Goal: Task Accomplishment & Management: Use online tool/utility

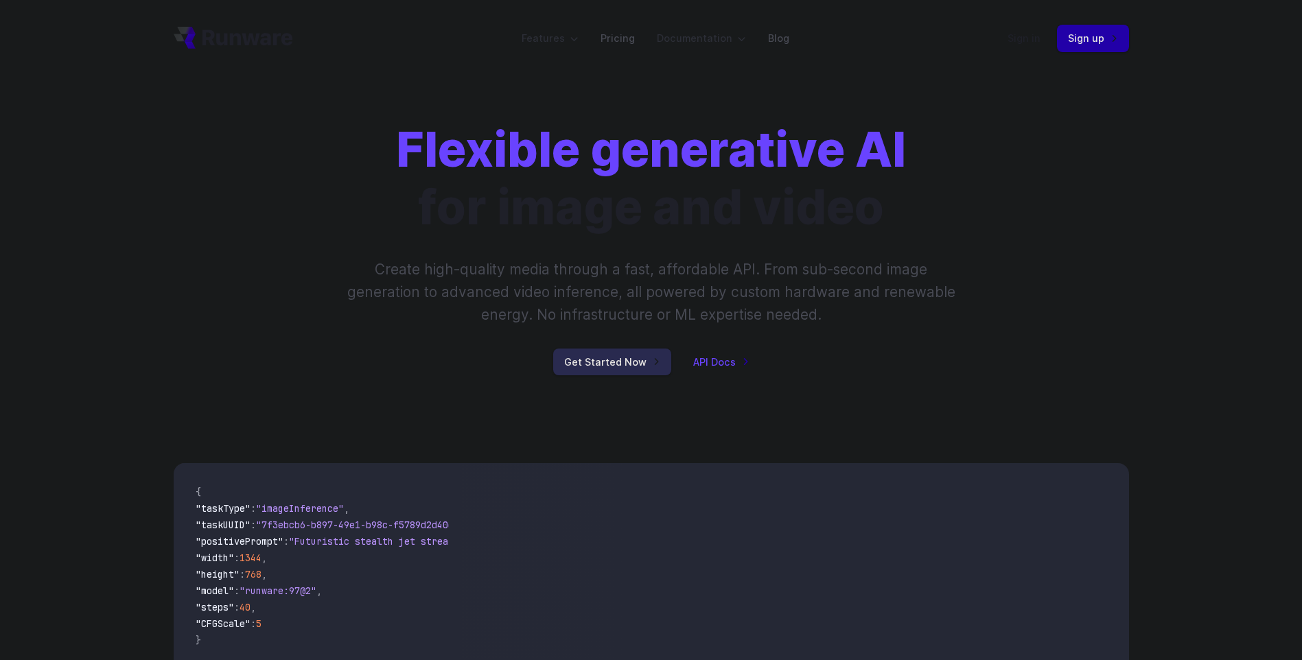
click at [584, 362] on link "Get Started Now" at bounding box center [612, 362] width 118 height 27
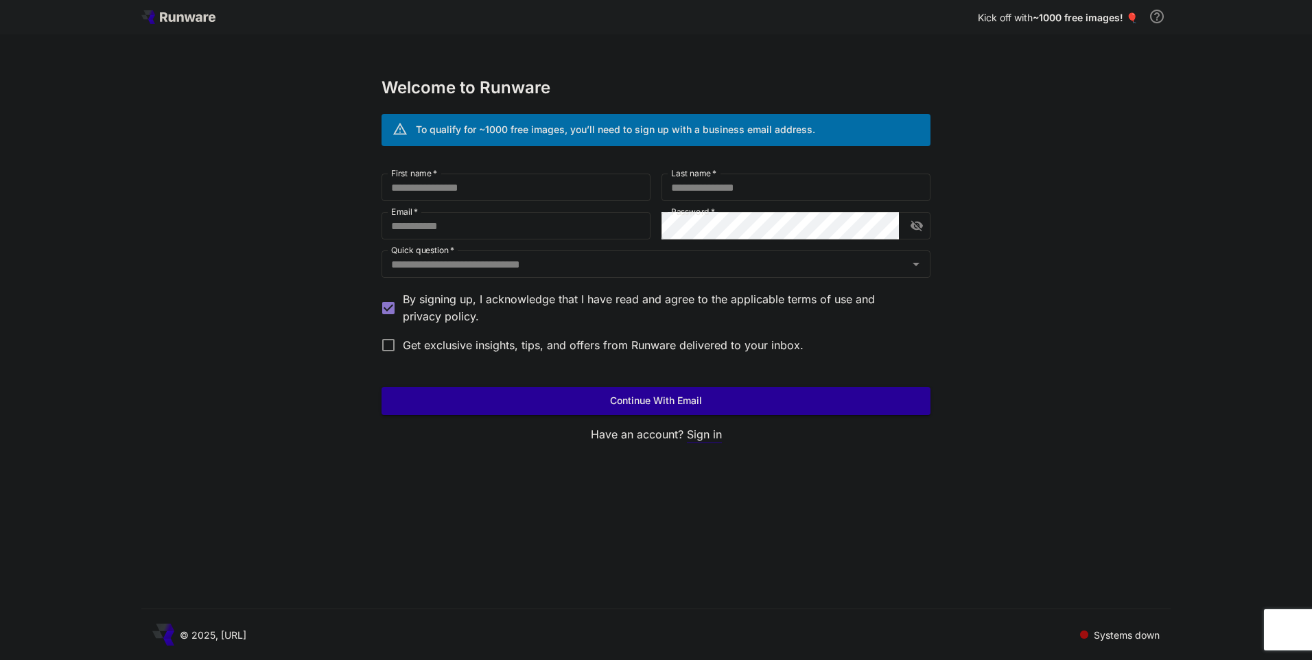
click at [712, 434] on p "Sign in" at bounding box center [704, 434] width 35 height 17
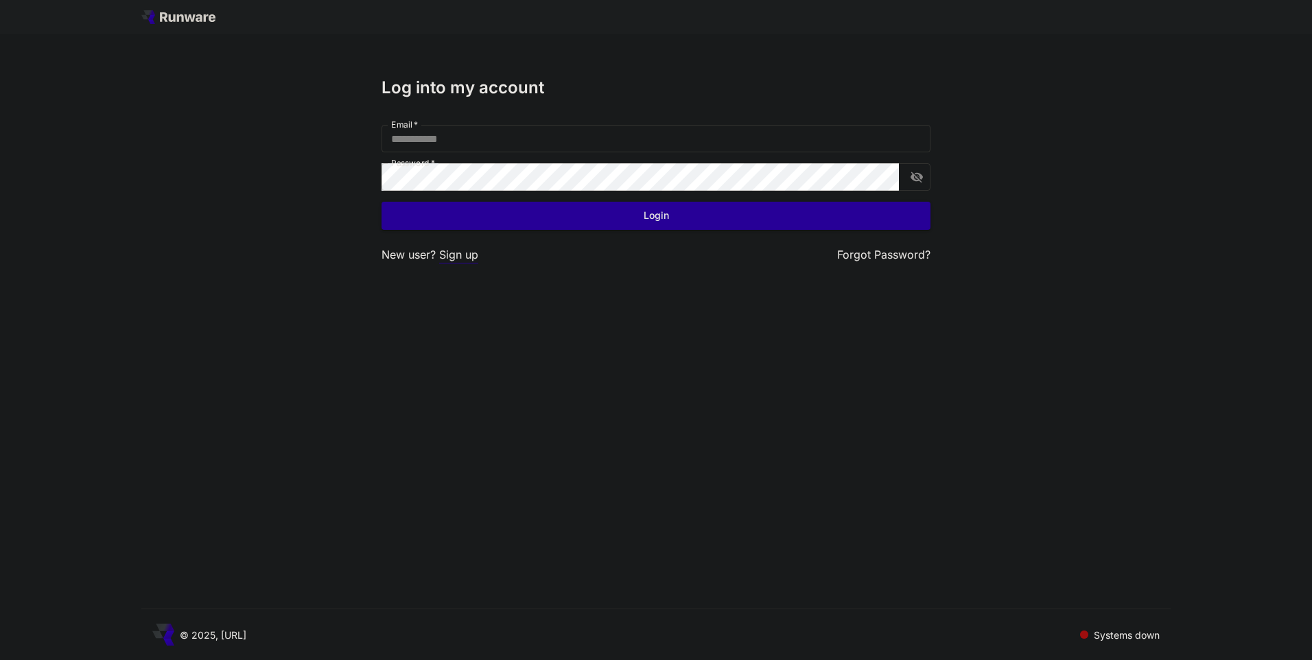
click at [454, 257] on p "Sign up" at bounding box center [458, 254] width 39 height 17
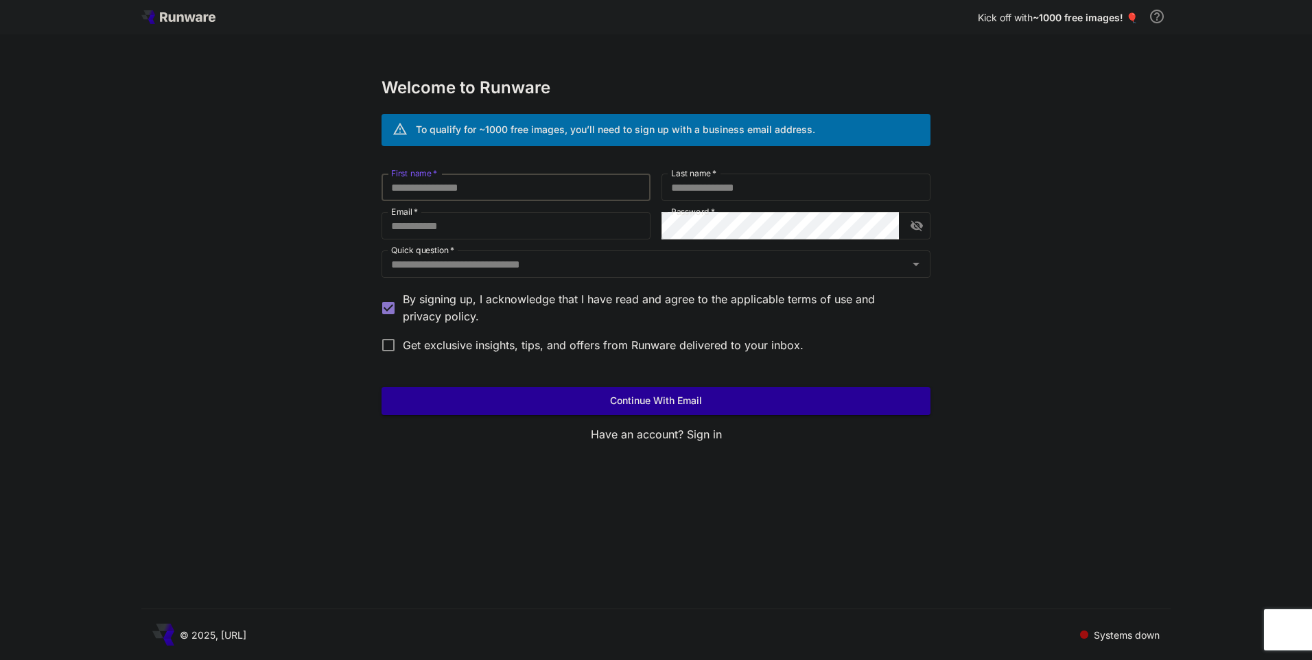
click at [454, 186] on input "First name   *" at bounding box center [515, 187] width 269 height 27
drag, startPoint x: 498, startPoint y: 192, endPoint x: 265, endPoint y: 159, distance: 235.6
click at [270, 163] on div "Kick off with ~1000 free images! 🎈 Welcome to Runware To qualify for ~1000 free…" at bounding box center [656, 330] width 1312 height 660
type input "******"
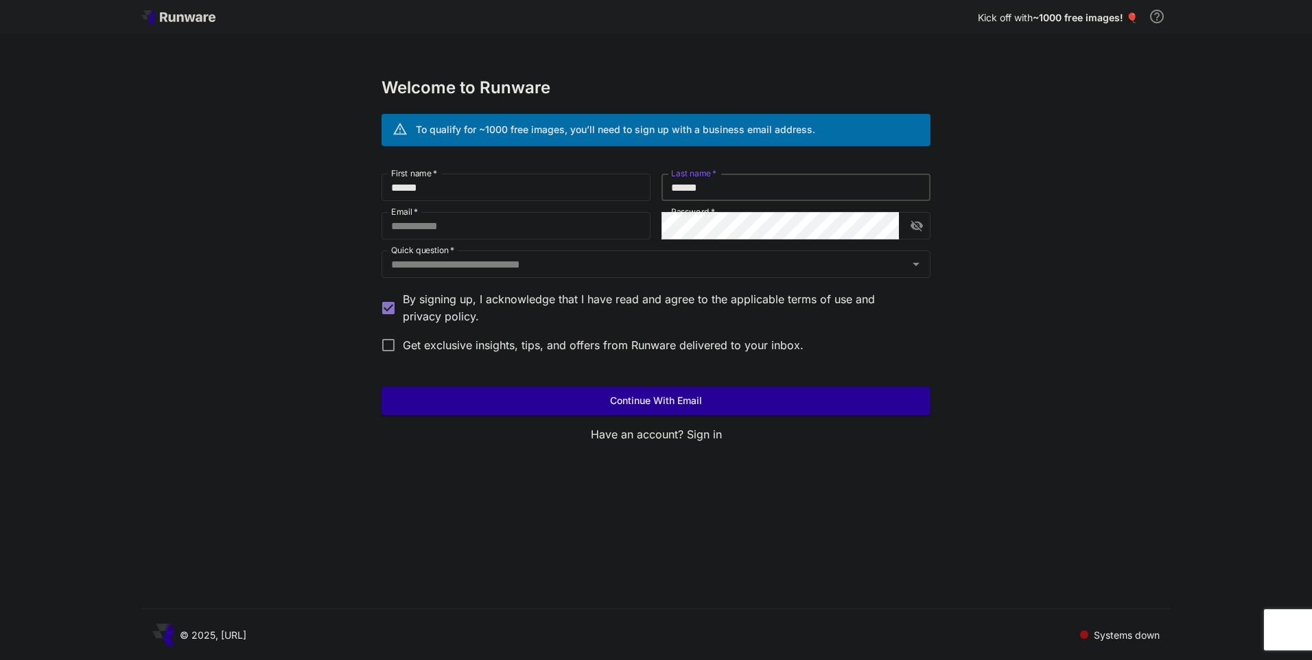
type input "******"
type input "*"
type input "**********"
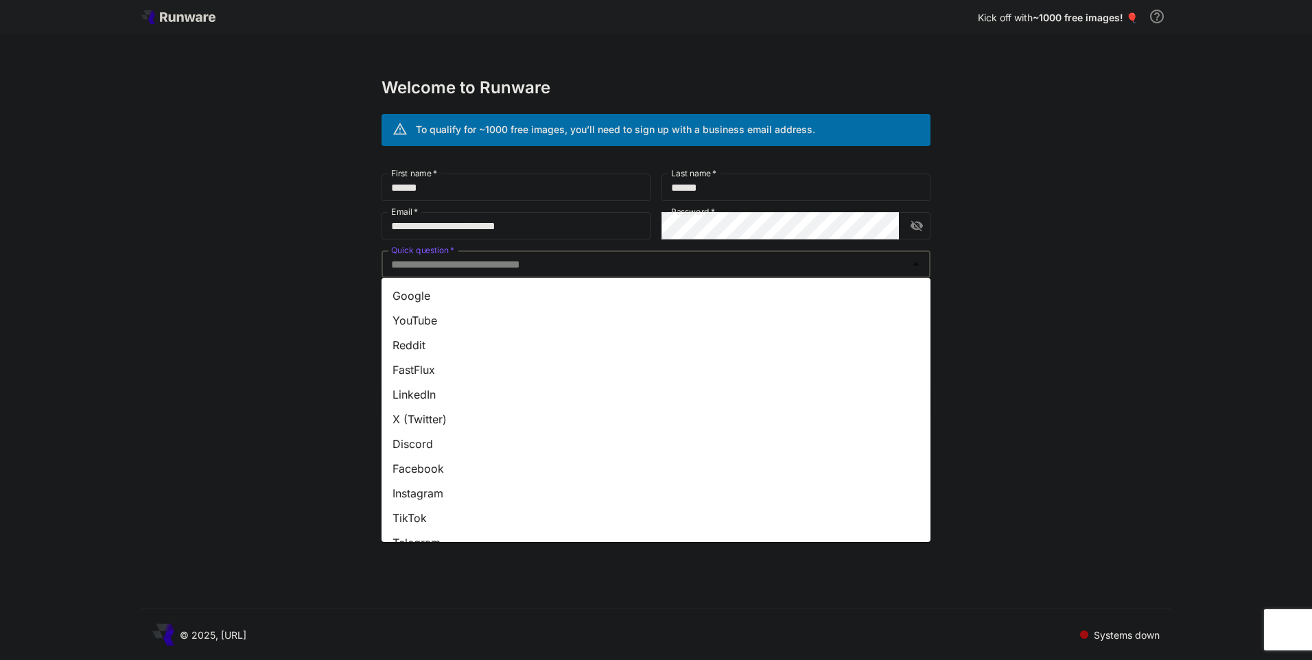
click at [691, 256] on input "Quick question   *" at bounding box center [645, 264] width 518 height 19
click at [425, 314] on li "YouTube" at bounding box center [655, 320] width 549 height 25
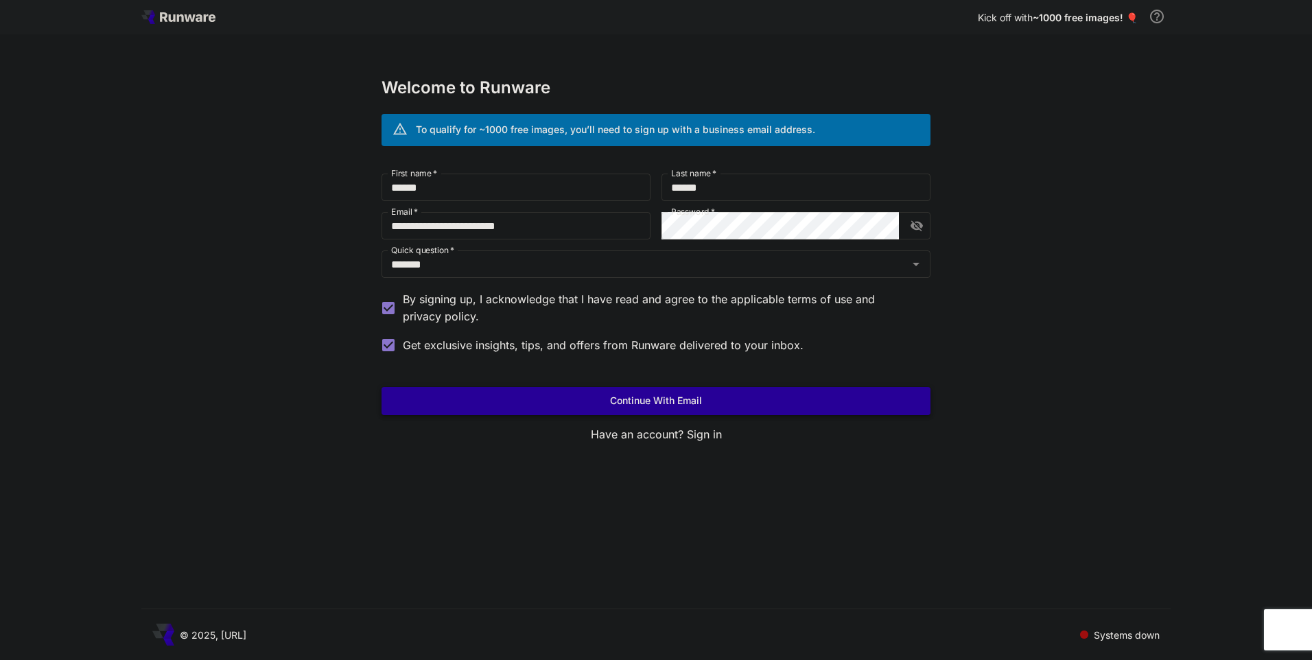
click at [658, 402] on button "Continue with email" at bounding box center [655, 401] width 549 height 28
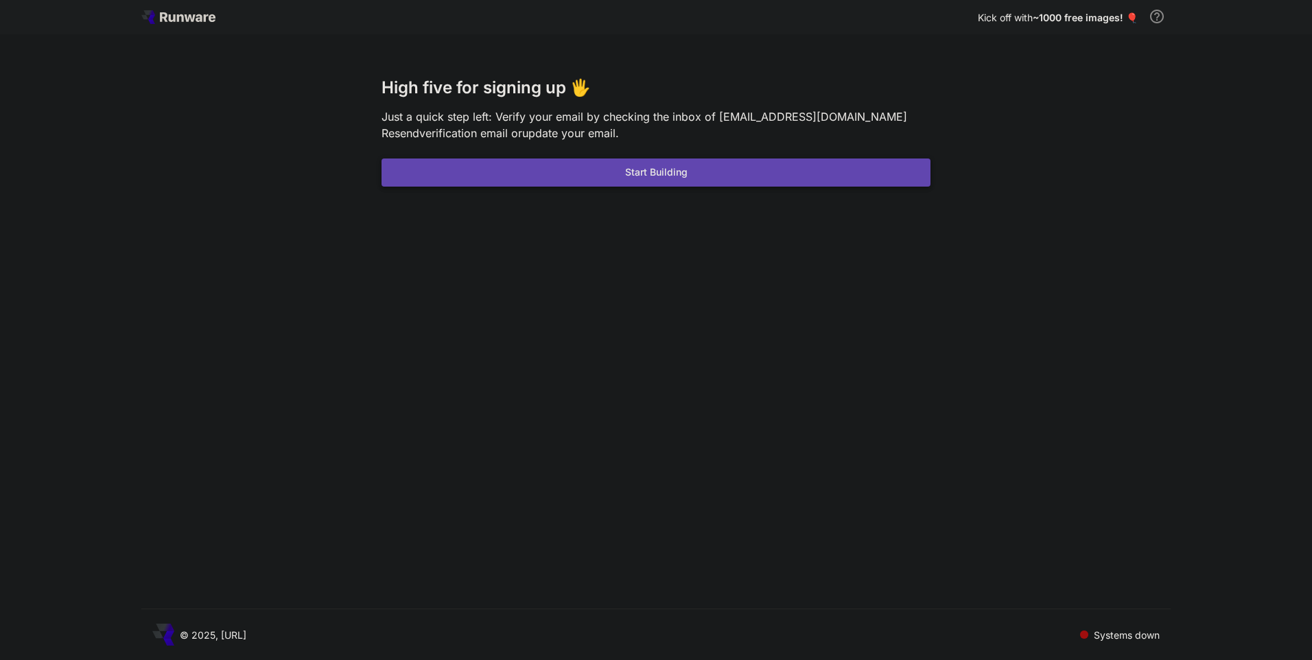
click at [645, 165] on button "Start Building" at bounding box center [655, 172] width 549 height 28
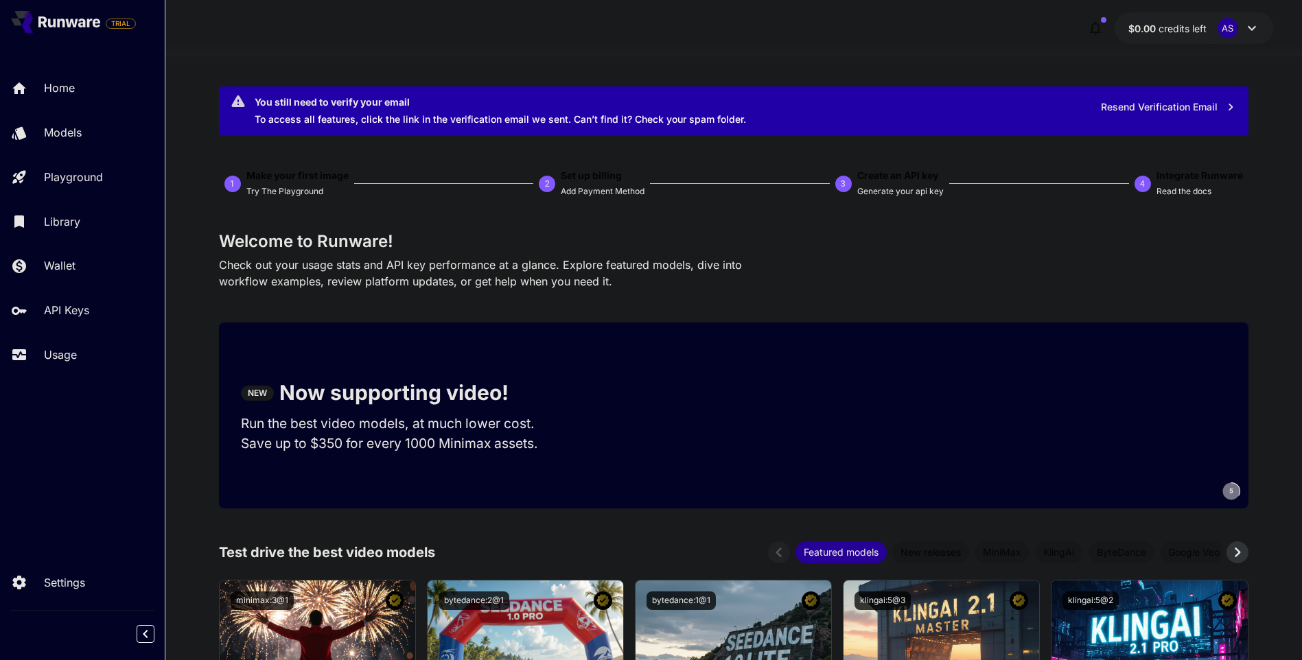
click at [324, 30] on div "$0.00 credits left AS" at bounding box center [733, 28] width 1080 height 32
click at [405, 179] on div "1 Make your first image Try The Playground 2 Set up billing Add Payment Method …" at bounding box center [733, 184] width 1029 height 30
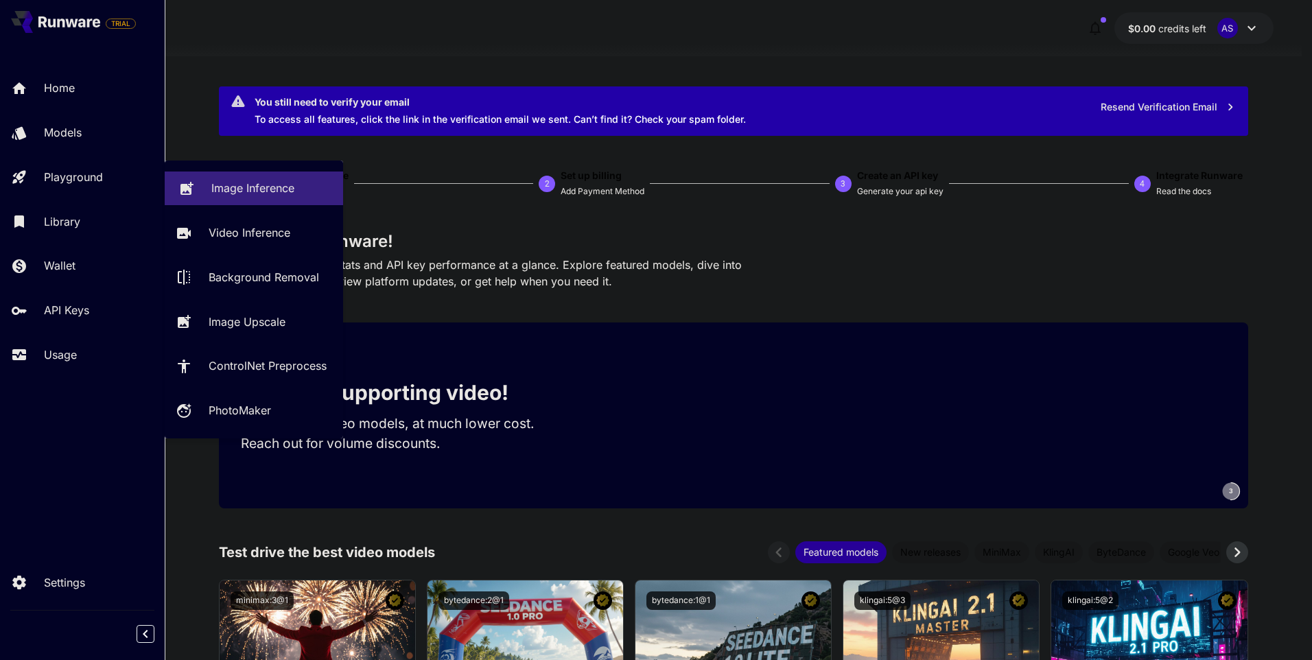
click at [265, 187] on p "Image Inference" at bounding box center [252, 188] width 83 height 16
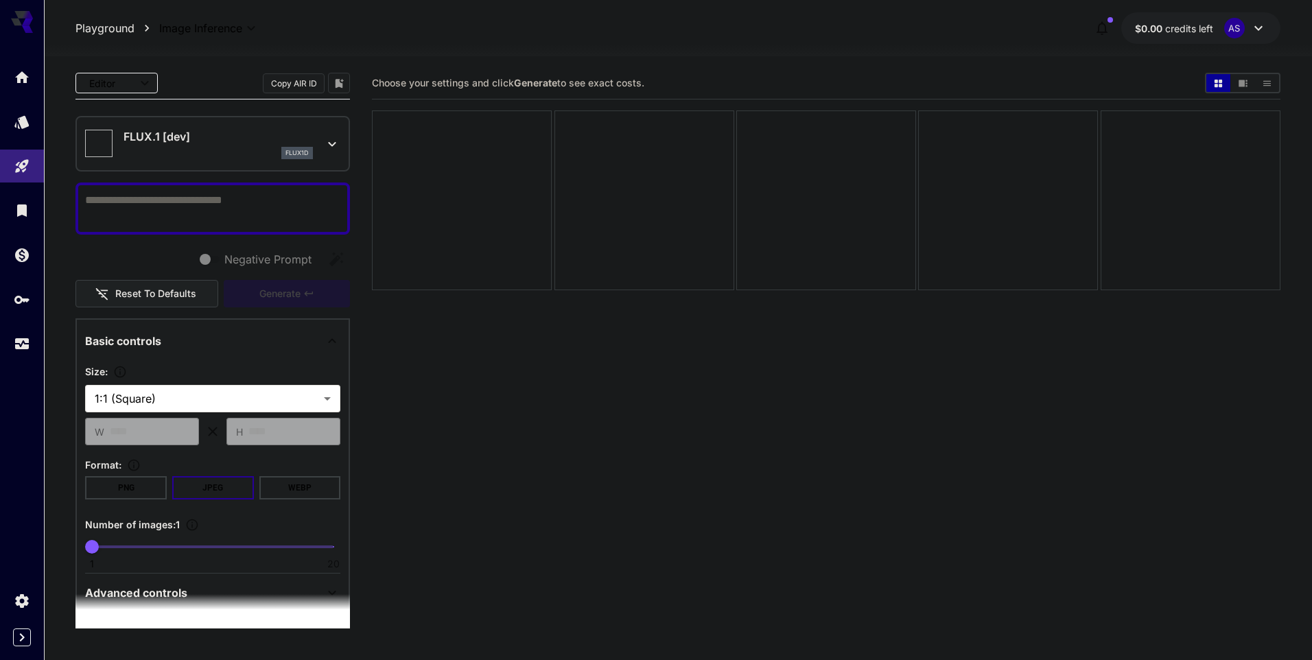
type input "**********"
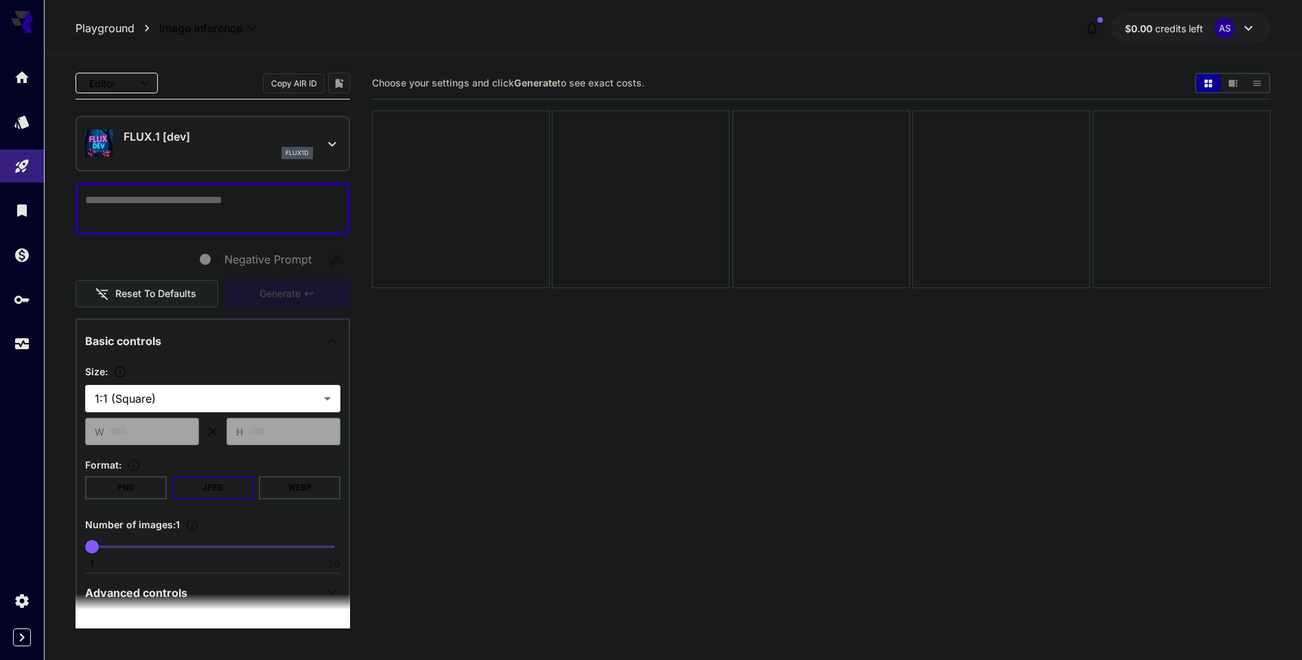
click at [143, 206] on textarea "Negative Prompt" at bounding box center [212, 208] width 255 height 33
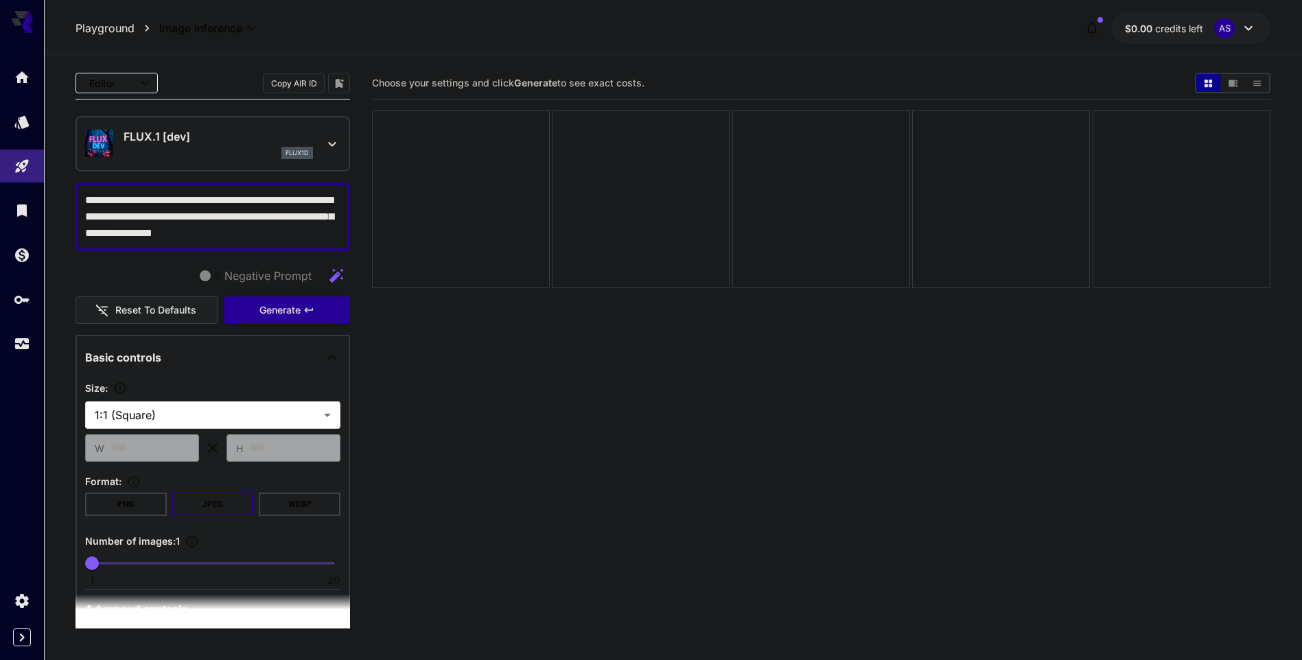
type textarea "**********"
click at [152, 126] on div "FLUX.1 [dev] flux1d" at bounding box center [212, 144] width 255 height 42
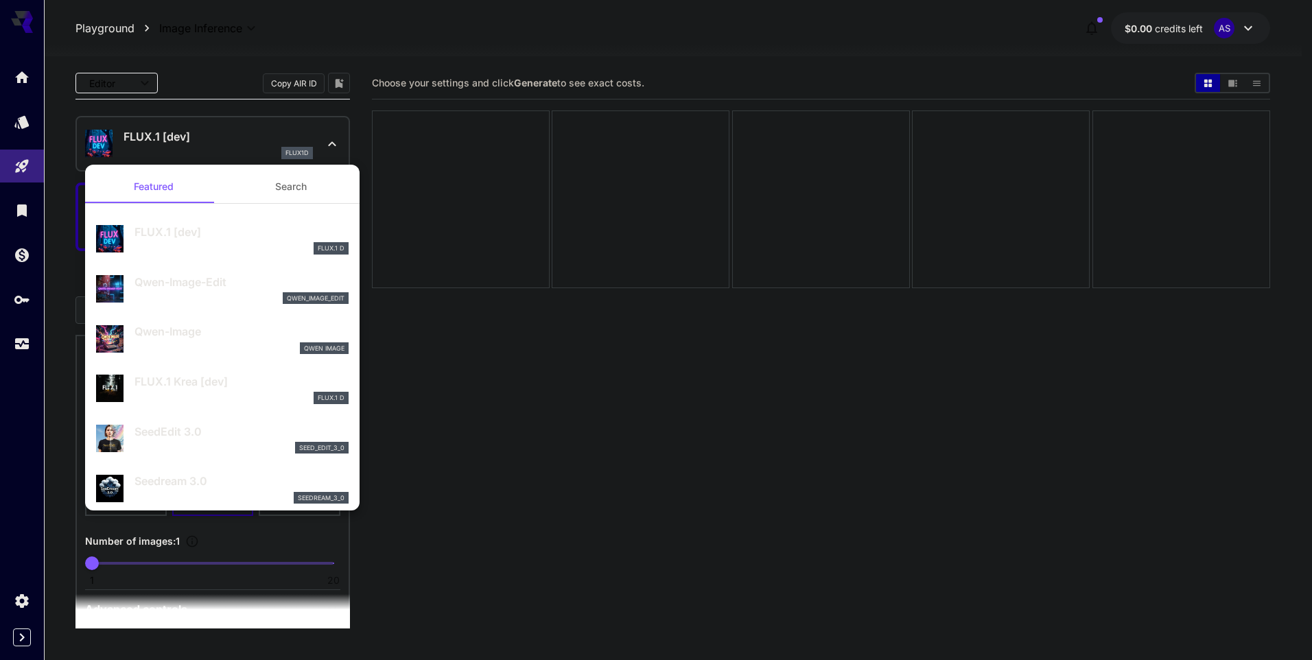
click at [178, 143] on div at bounding box center [656, 330] width 1312 height 660
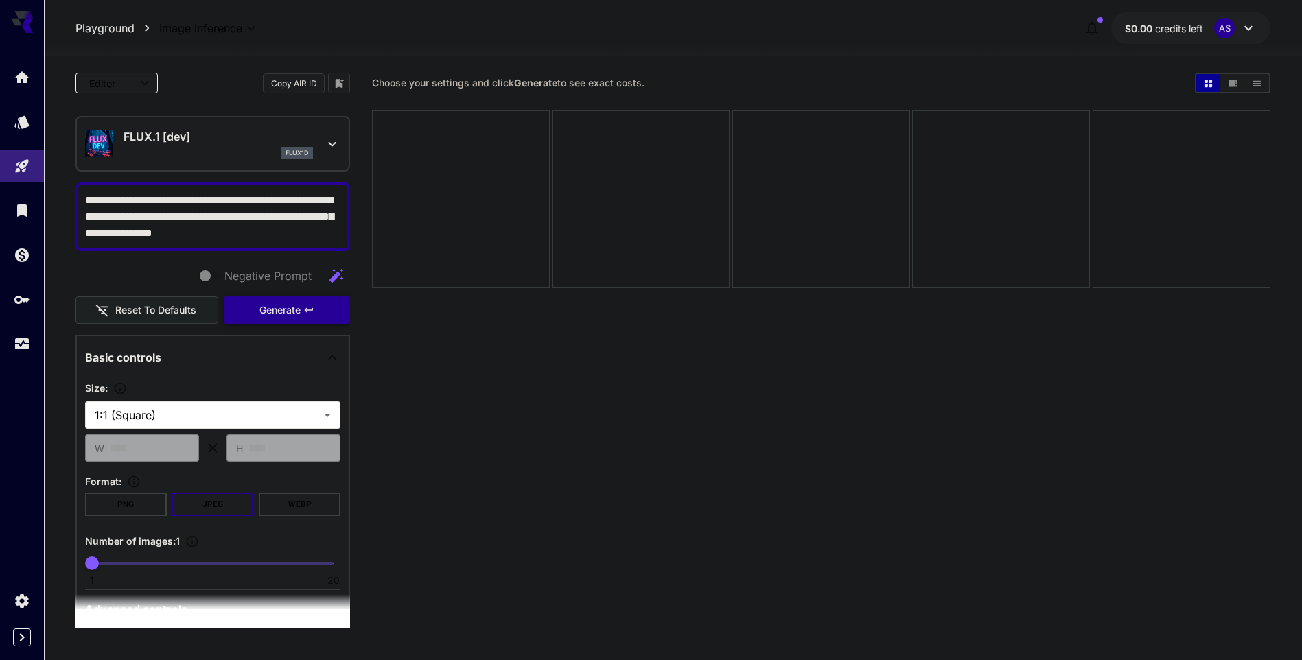
click at [307, 312] on icon "button" at bounding box center [308, 309] width 8 height 5
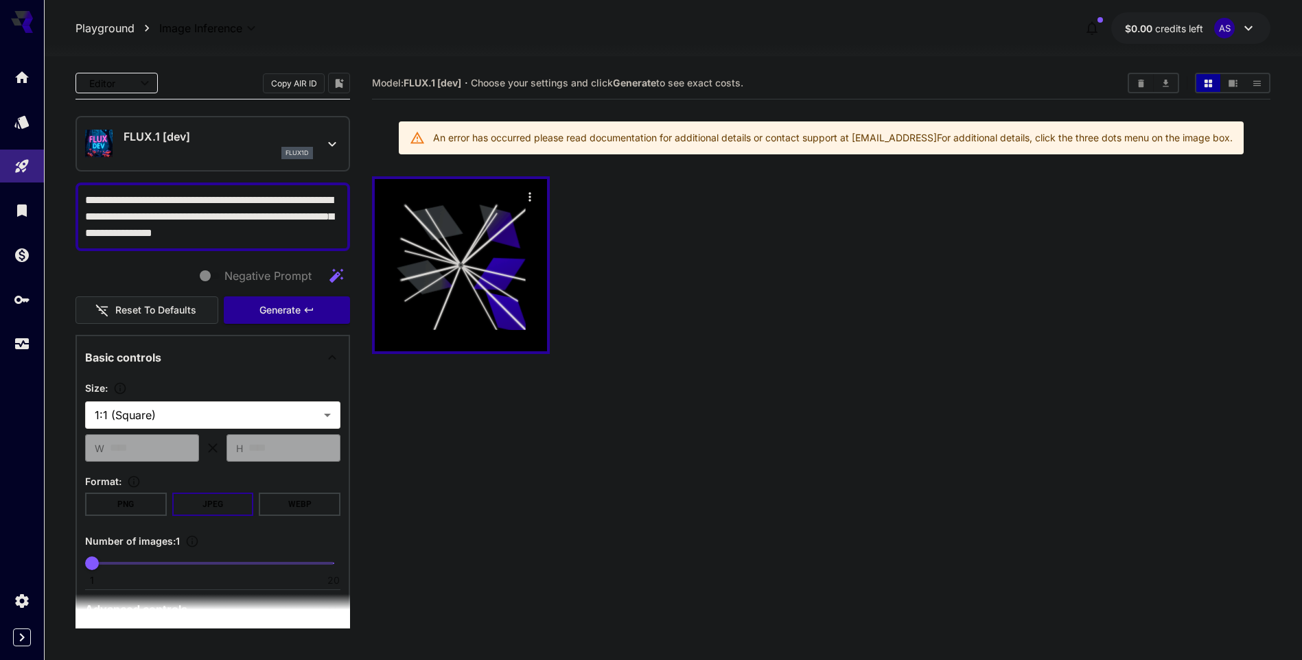
click at [1220, 20] on div "AS" at bounding box center [1224, 28] width 21 height 21
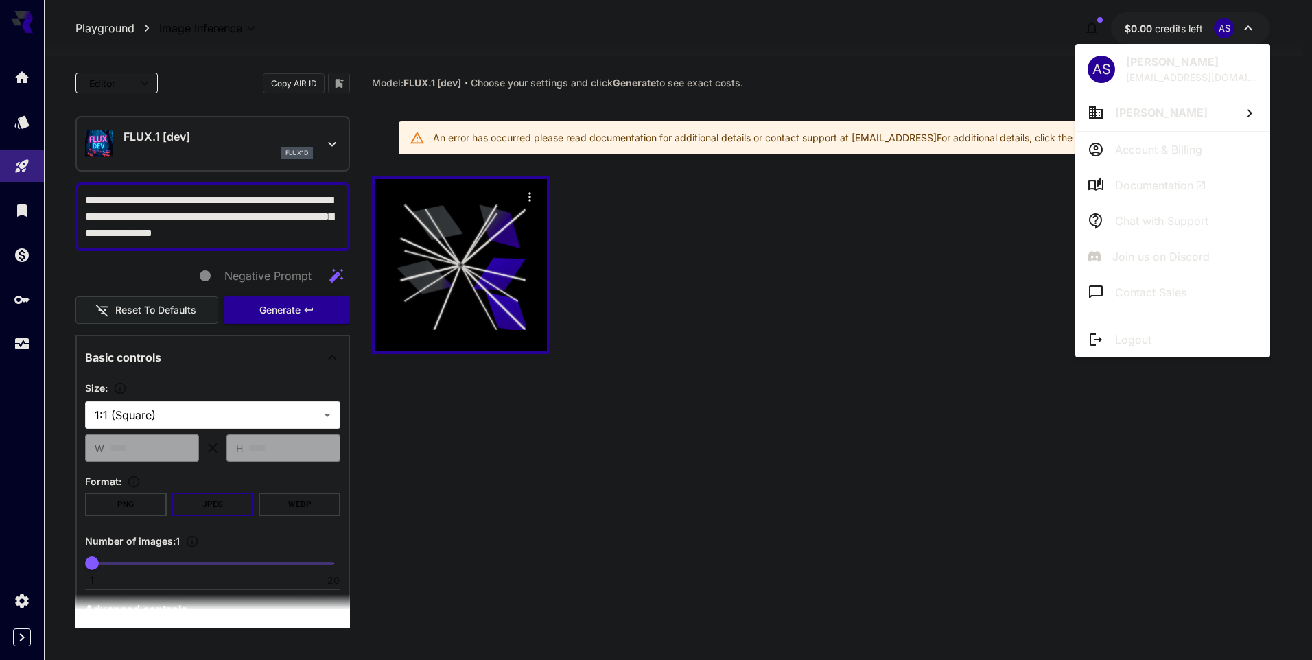
click at [831, 342] on div at bounding box center [656, 330] width 1312 height 660
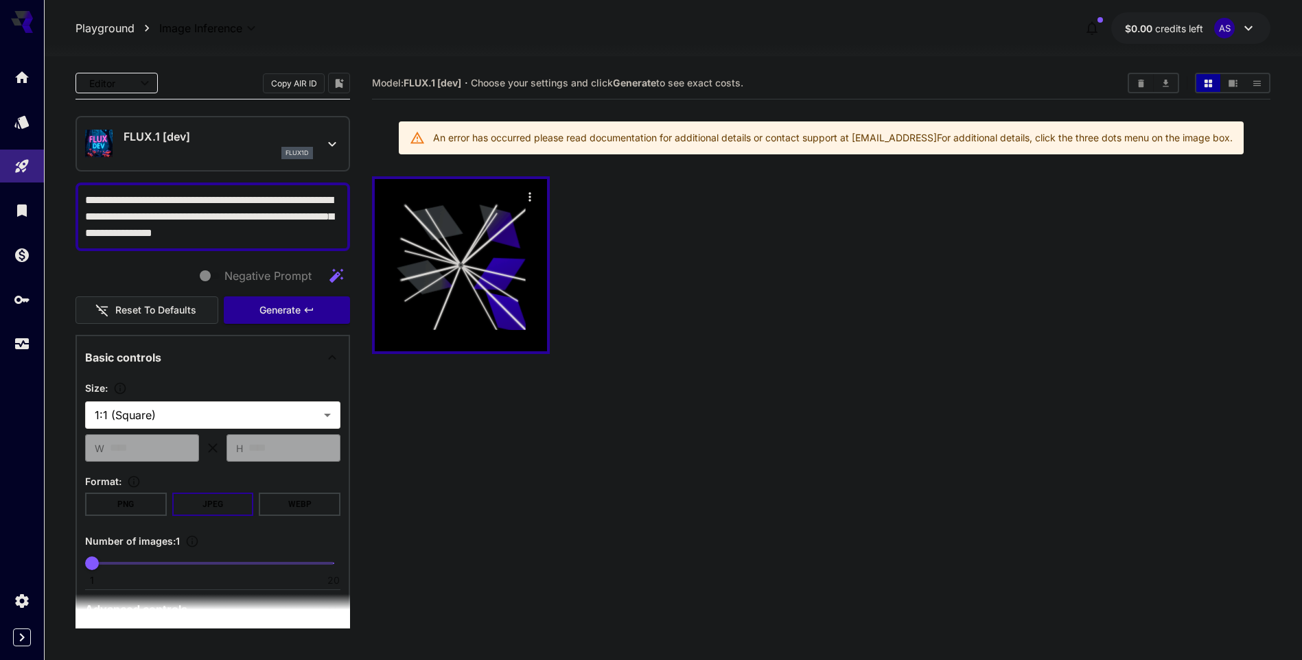
click at [638, 80] on b "Generate" at bounding box center [634, 83] width 43 height 12
